Goal: Transaction & Acquisition: Purchase product/service

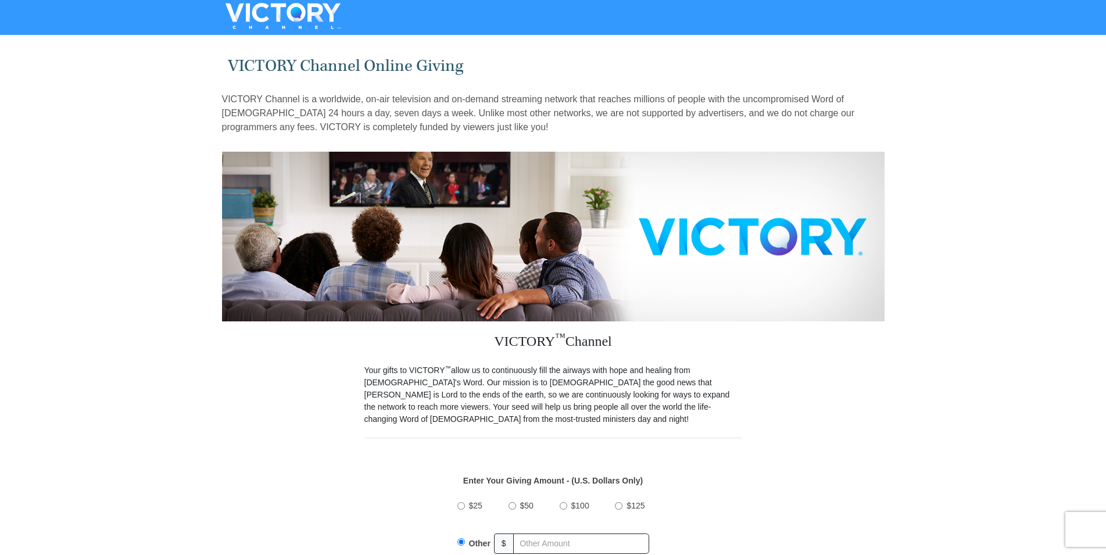
scroll to position [178, 0]
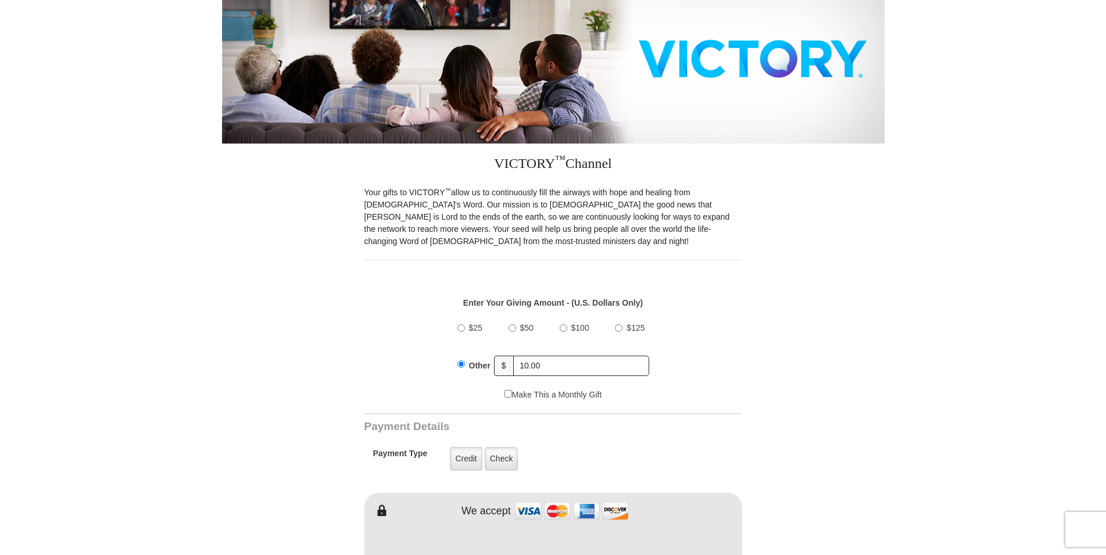
type input "10.00"
click at [875, 374] on form "VICTORY Channel Online Giving VICTORY Channel is a worldwide, on-air television…" at bounding box center [553, 556] width 662 height 1390
click at [511, 454] on label "Check" at bounding box center [502, 459] width 34 height 24
click at [0, 0] on input "Check" at bounding box center [0, 0] width 0 height 0
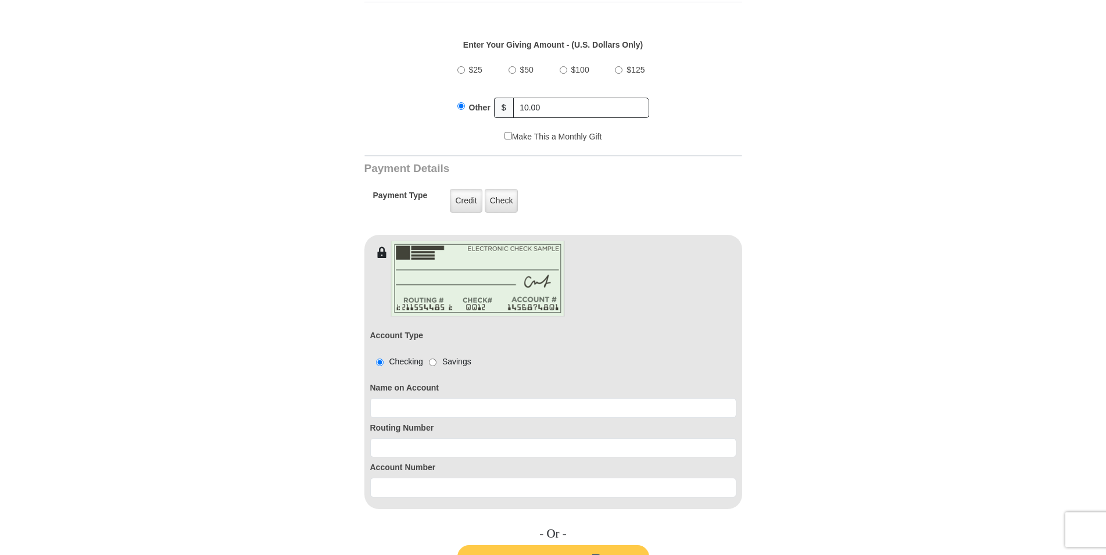
scroll to position [474, 0]
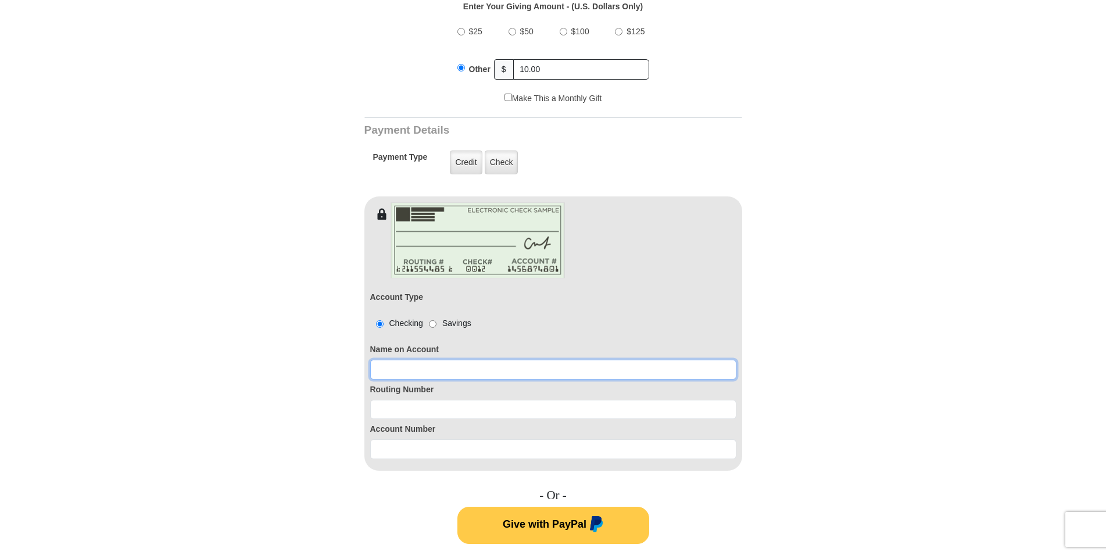
click at [414, 360] on input at bounding box center [553, 370] width 366 height 20
type input "[PERSON_NAME]"
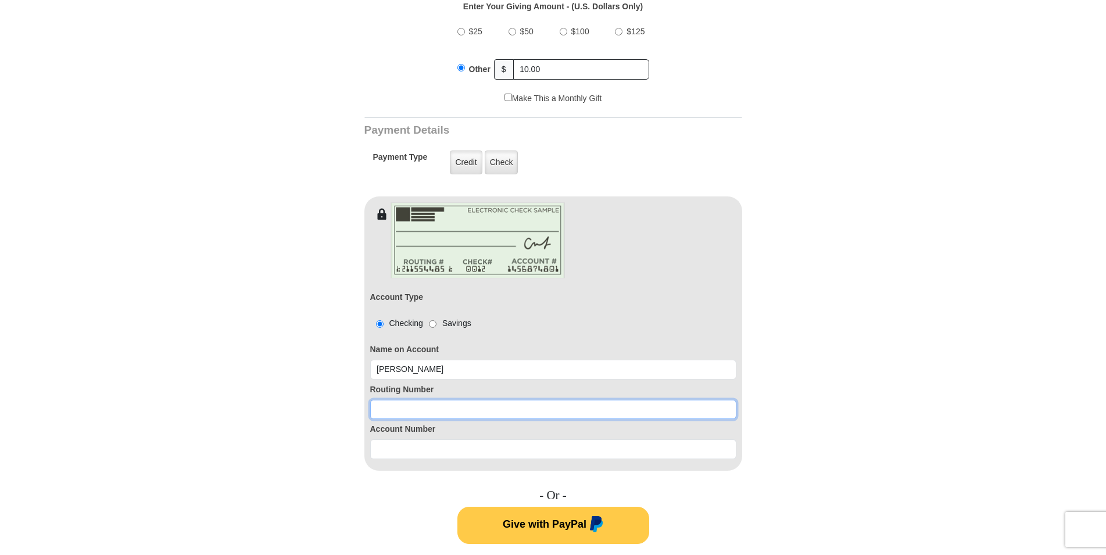
click at [399, 400] on input at bounding box center [553, 410] width 366 height 20
type input "272477694"
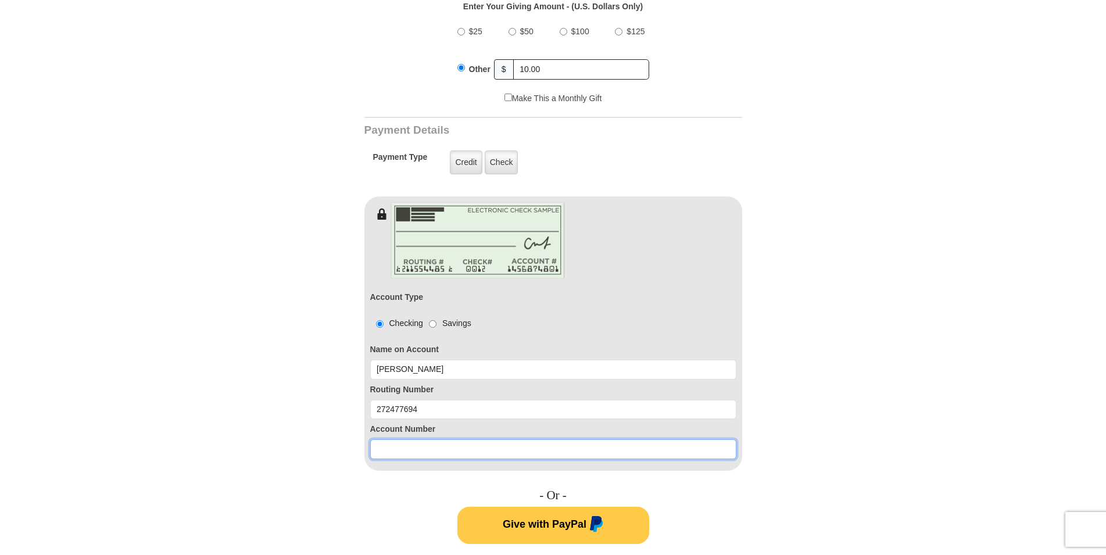
click at [402, 439] on input at bounding box center [553, 449] width 366 height 20
type input "18830730"
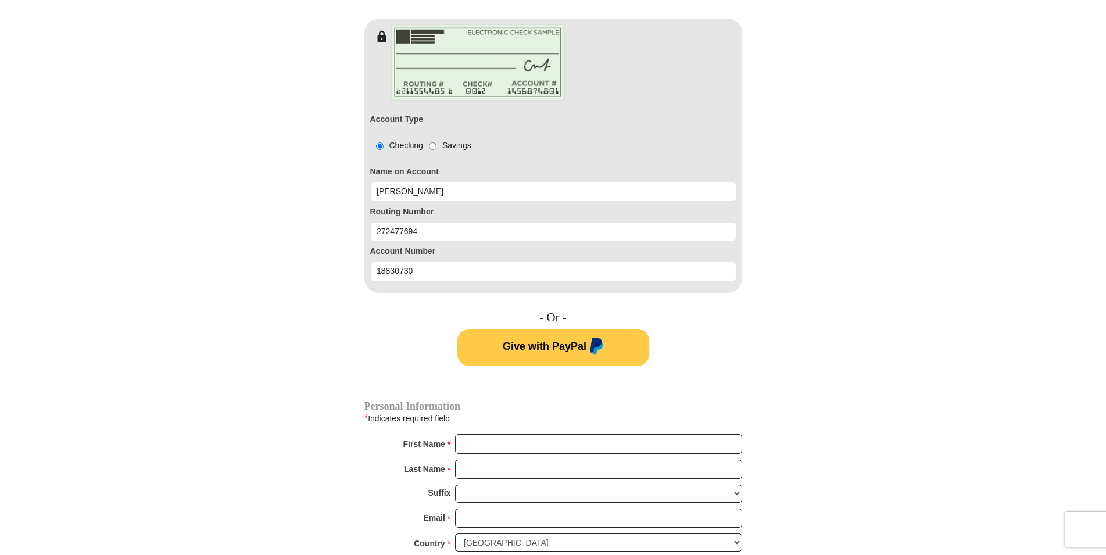
scroll to position [771, 0]
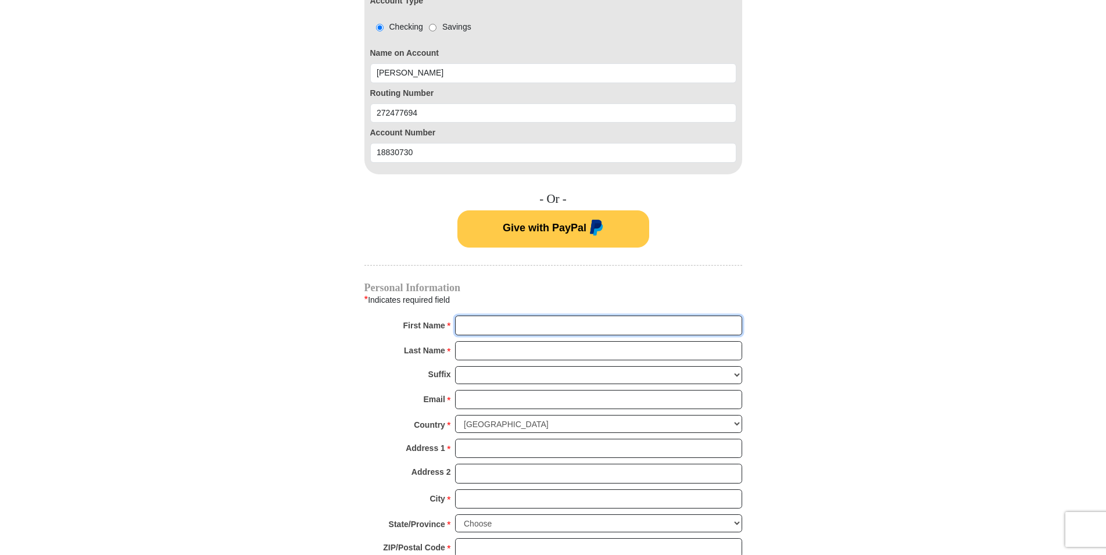
click at [492, 316] on input "First Name *" at bounding box center [598, 326] width 287 height 20
type input "[PERSON_NAME]"
type input "[EMAIL_ADDRESS][DOMAIN_NAME]"
type input "15523 MacArthur"
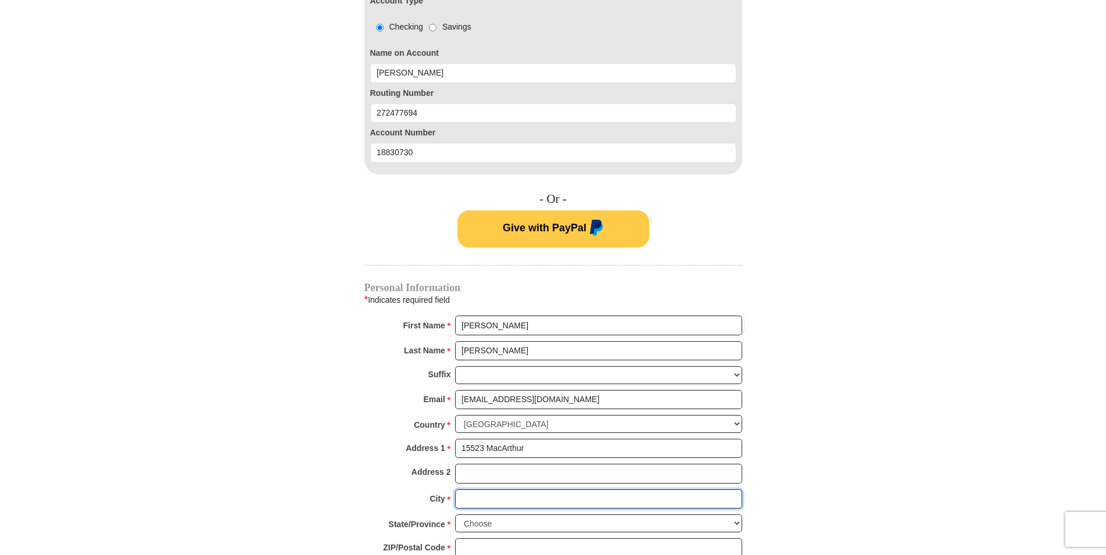
type input "[PERSON_NAME]"
select select "MI"
type input "48239"
type input "3135327542"
click at [854, 354] on form "VICTORY Channel Online Giving VICTORY Channel is a worldwide, on-air television…" at bounding box center [553, 36] width 662 height 1536
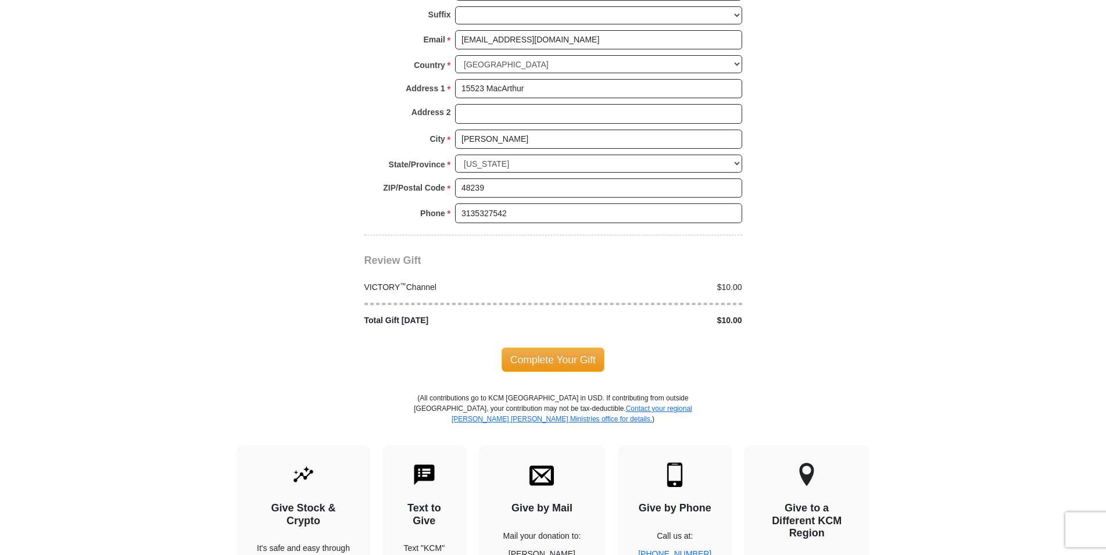
scroll to position [1185, 0]
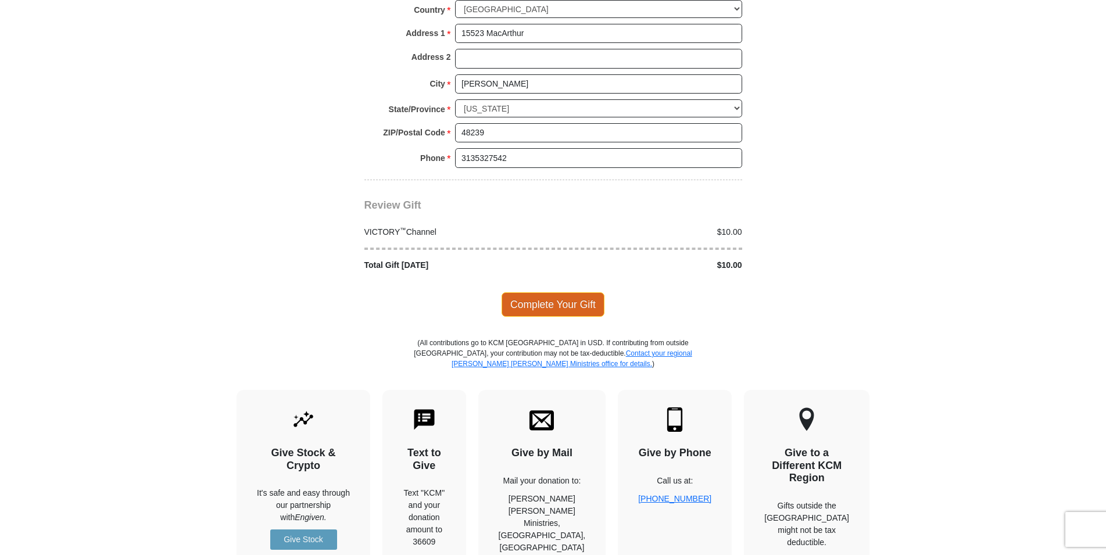
click at [556, 292] on span "Complete Your Gift" at bounding box center [552, 304] width 103 height 24
